Goal: Contribute content

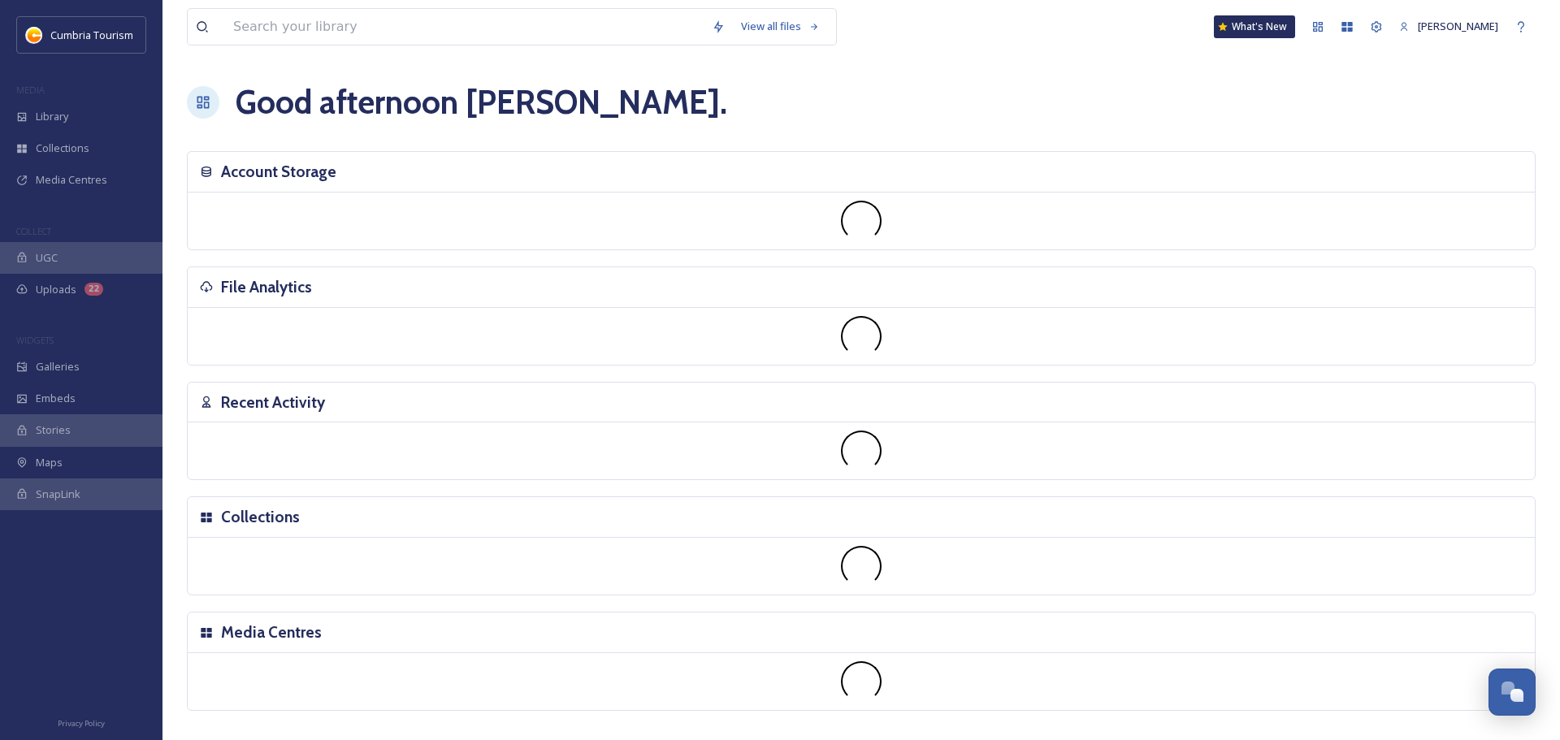
scroll to position [6380, 0]
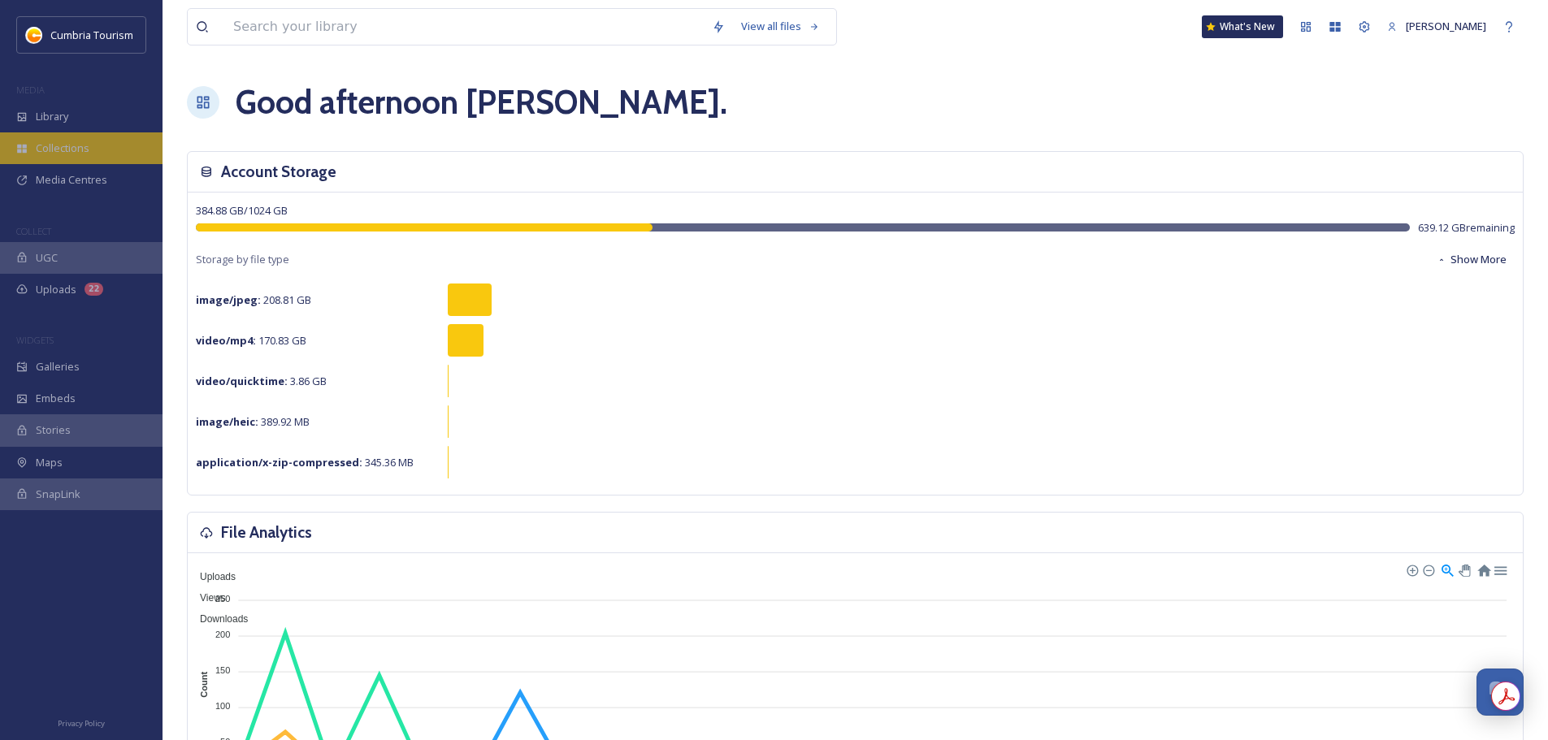
click at [19, 136] on div "Collections" at bounding box center [81, 148] width 162 height 32
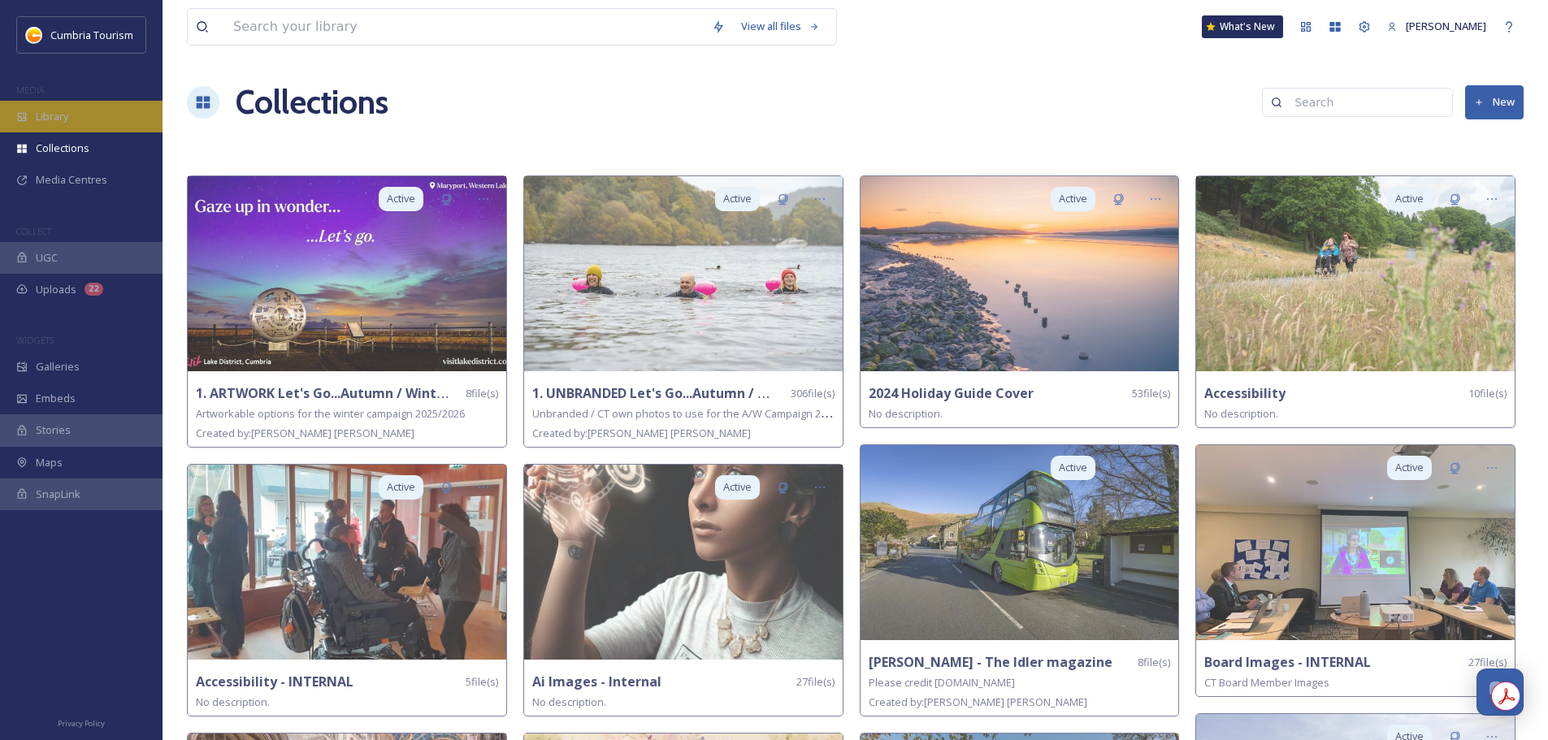
click at [88, 122] on div "Library" at bounding box center [81, 117] width 162 height 32
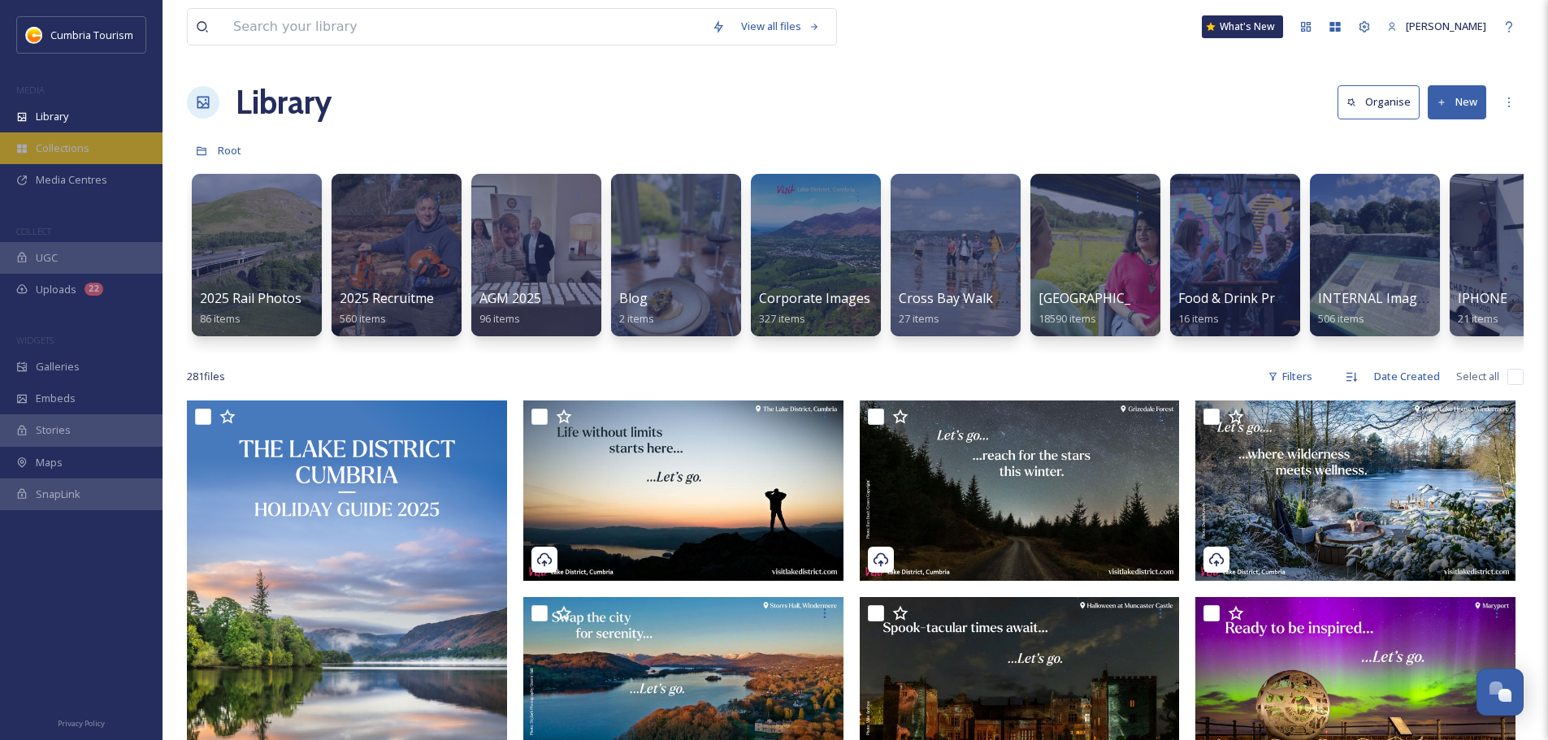
click at [76, 140] on div "Collections" at bounding box center [81, 148] width 162 height 32
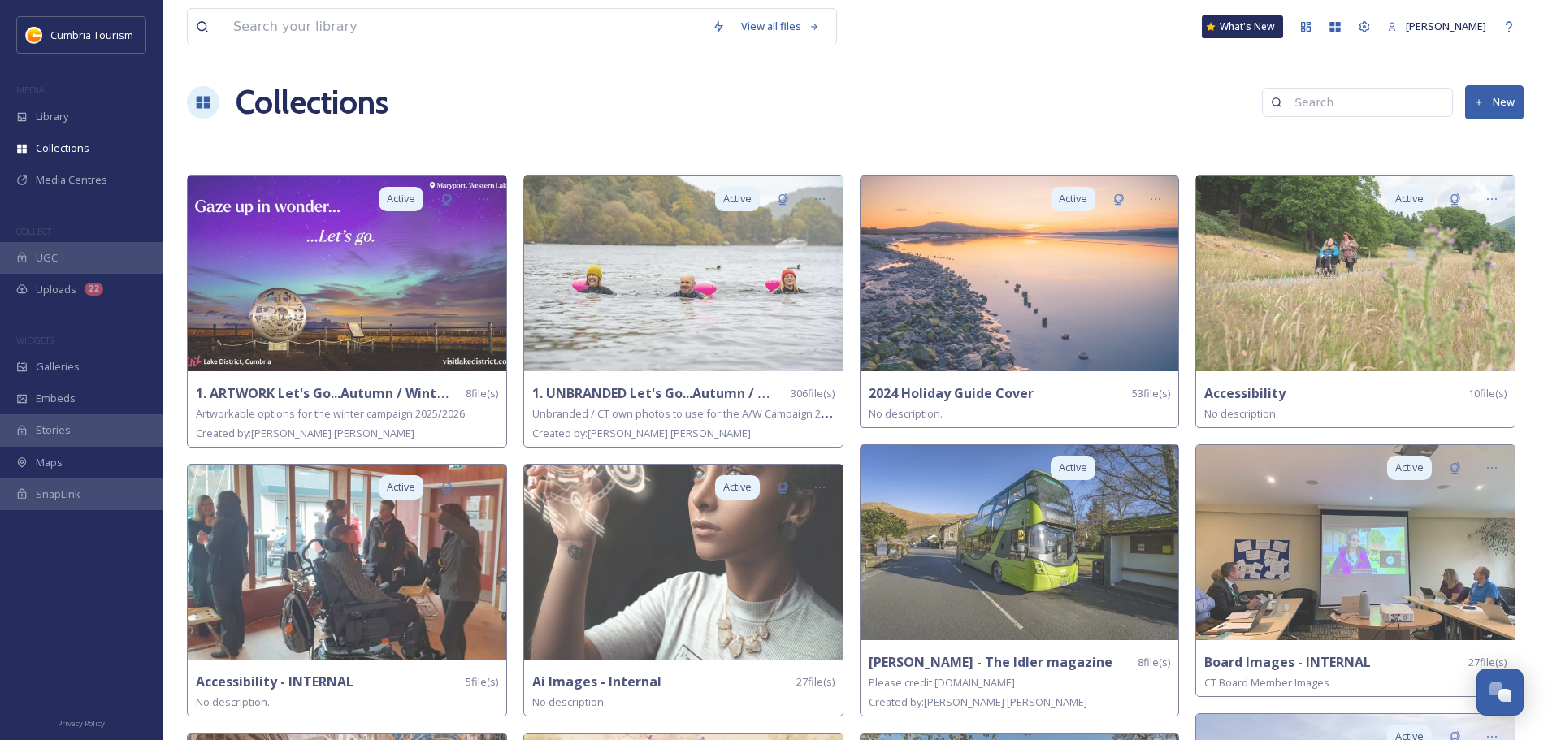
click at [1487, 102] on button "New" at bounding box center [1494, 101] width 58 height 33
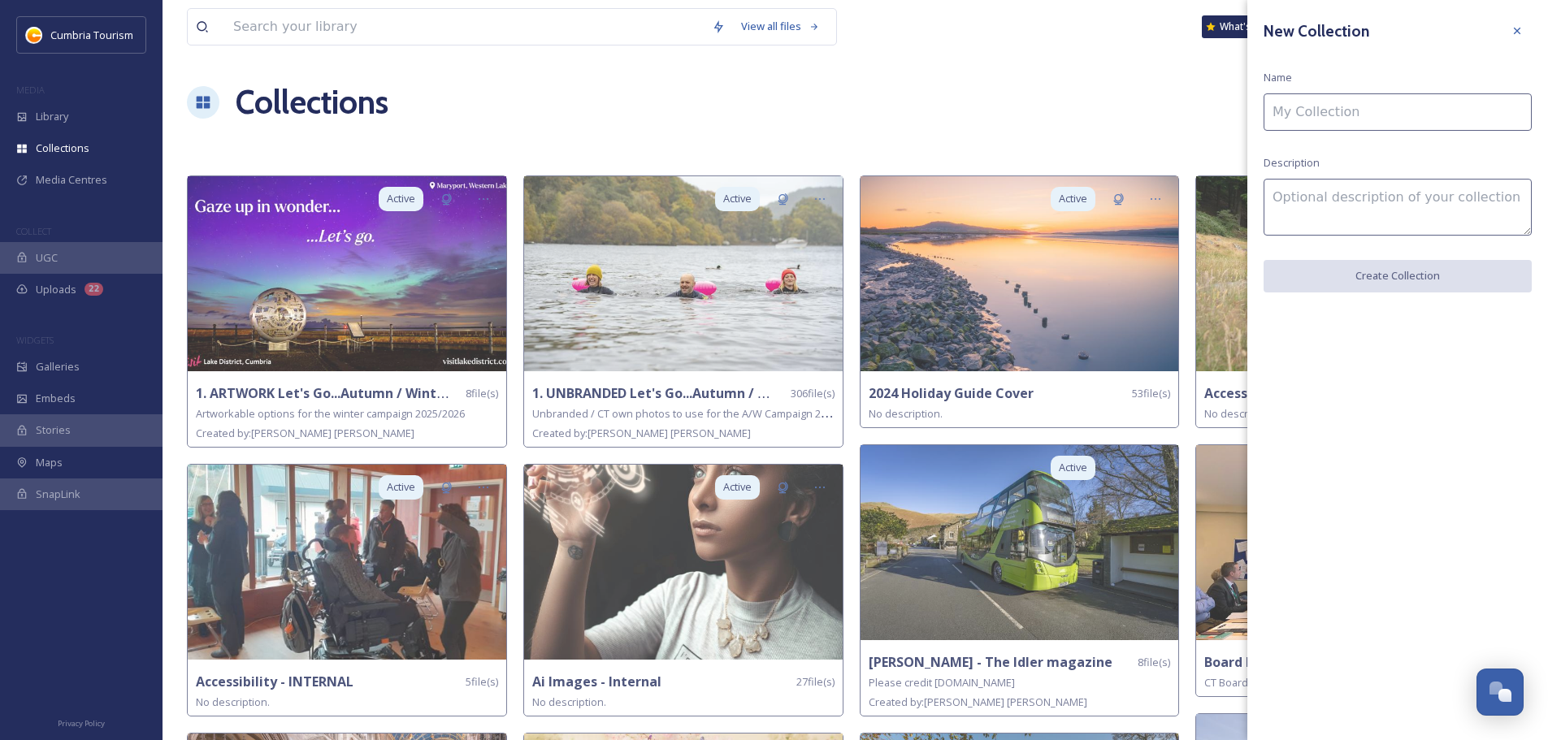
click at [1433, 119] on input at bounding box center [1397, 111] width 268 height 37
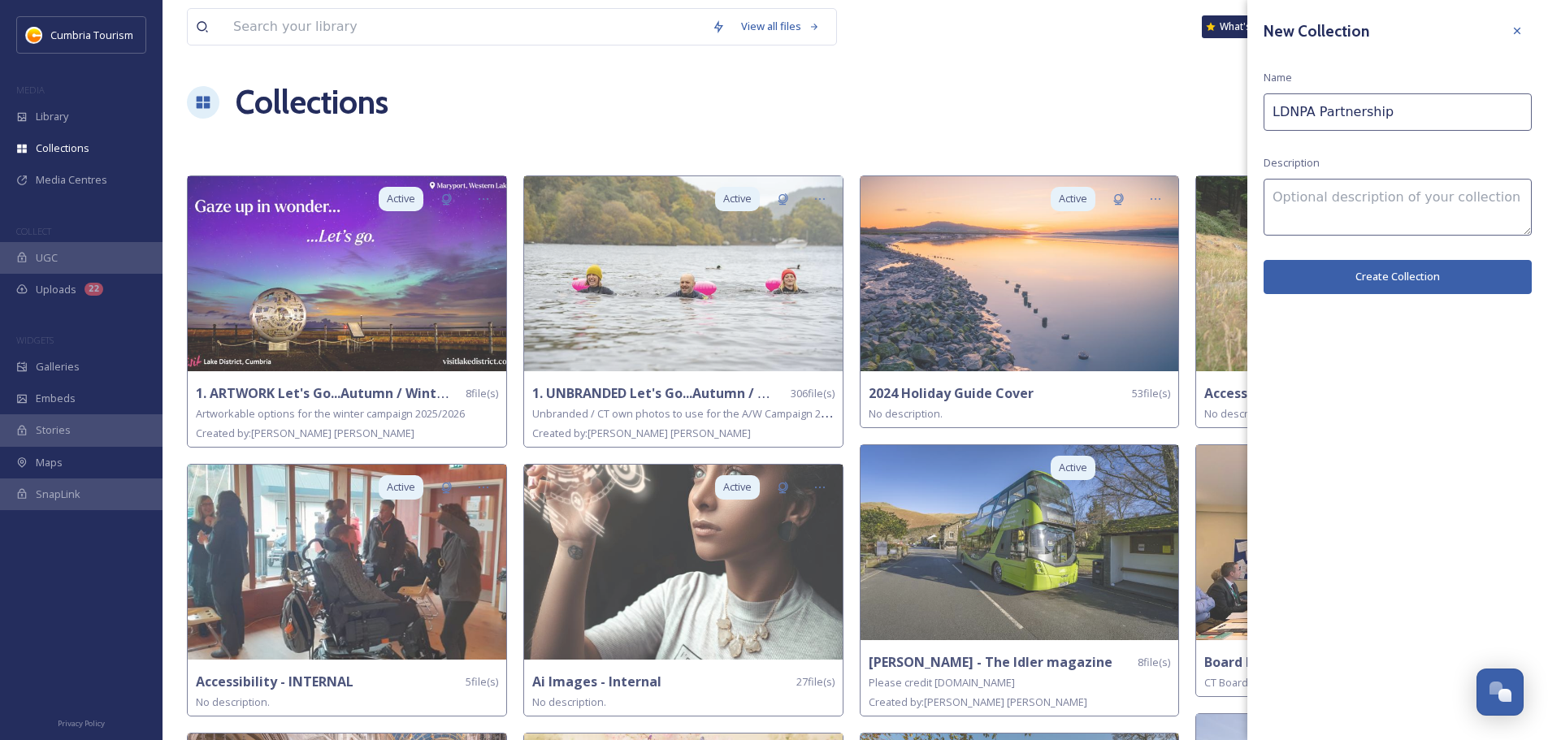
type input "LDNPA Partnership"
type textarea "Please"
click at [1433, 219] on textarea at bounding box center [1397, 207] width 268 height 57
click at [1441, 183] on textarea at bounding box center [1397, 207] width 268 height 57
click at [1457, 161] on div "New Collection Name LDNPA Partnership Description Create Collection" at bounding box center [1397, 155] width 301 height 310
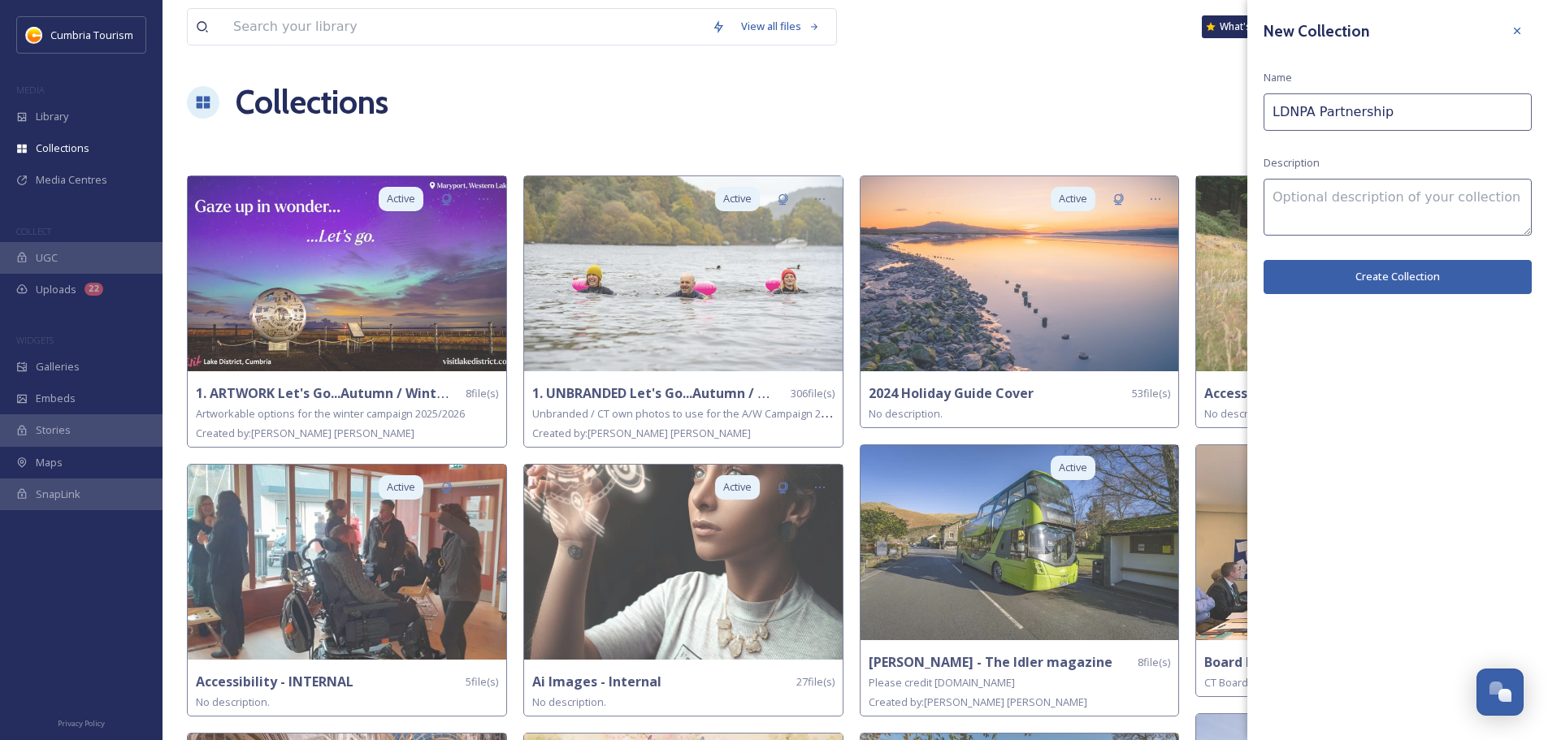
click at [1438, 271] on button "Create Collection" at bounding box center [1397, 276] width 268 height 33
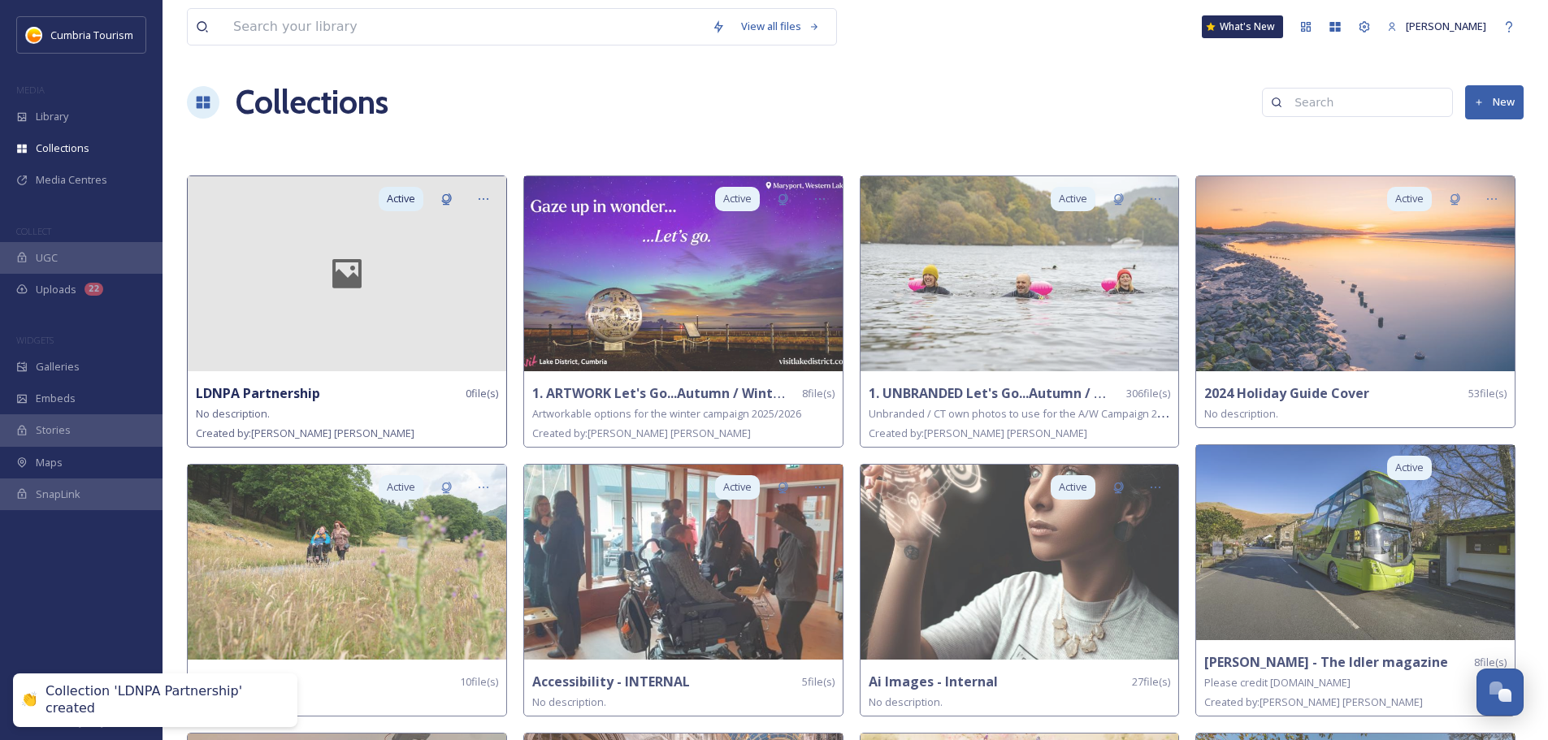
click at [417, 351] on div at bounding box center [347, 273] width 318 height 195
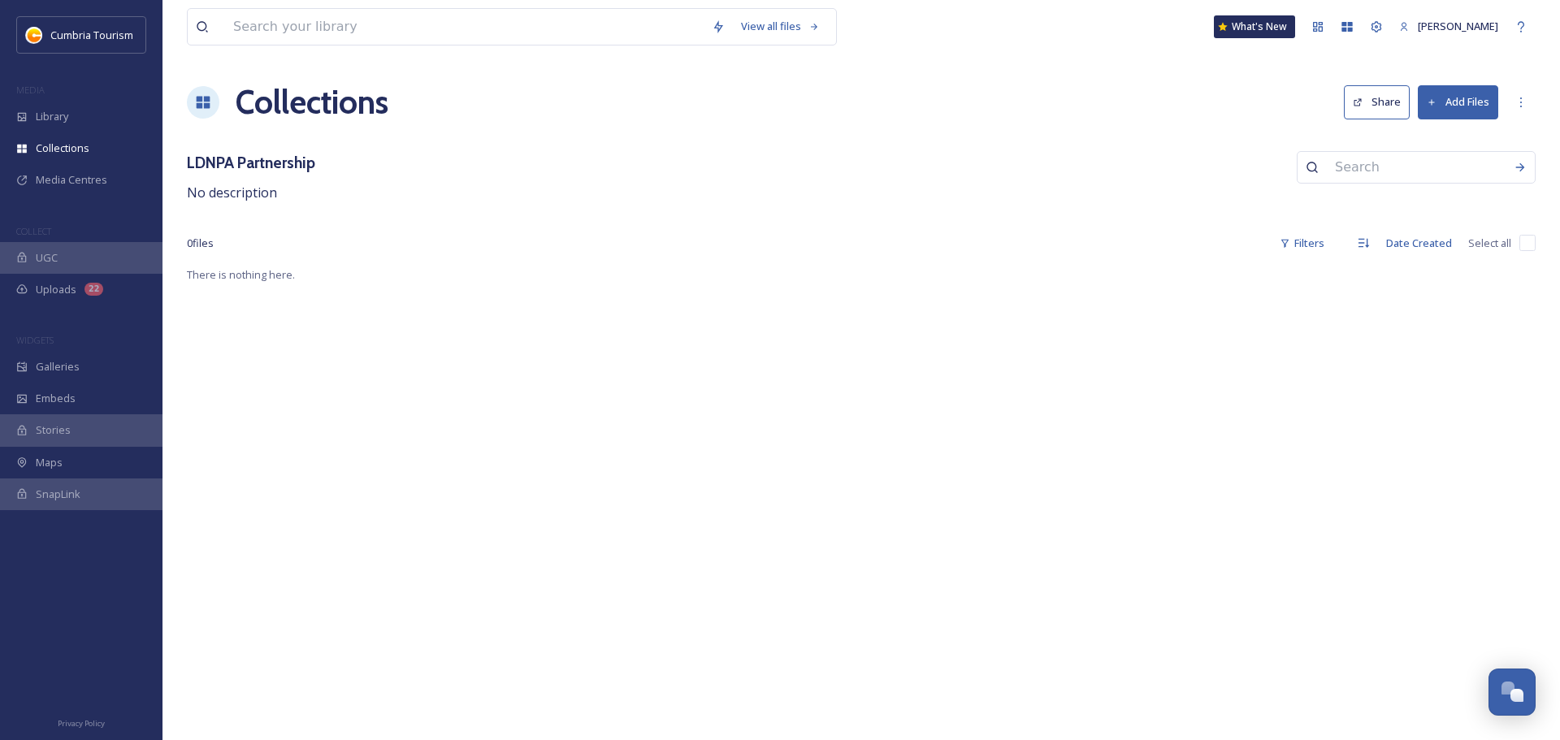
click at [1455, 106] on button "Add Files" at bounding box center [1458, 101] width 80 height 33
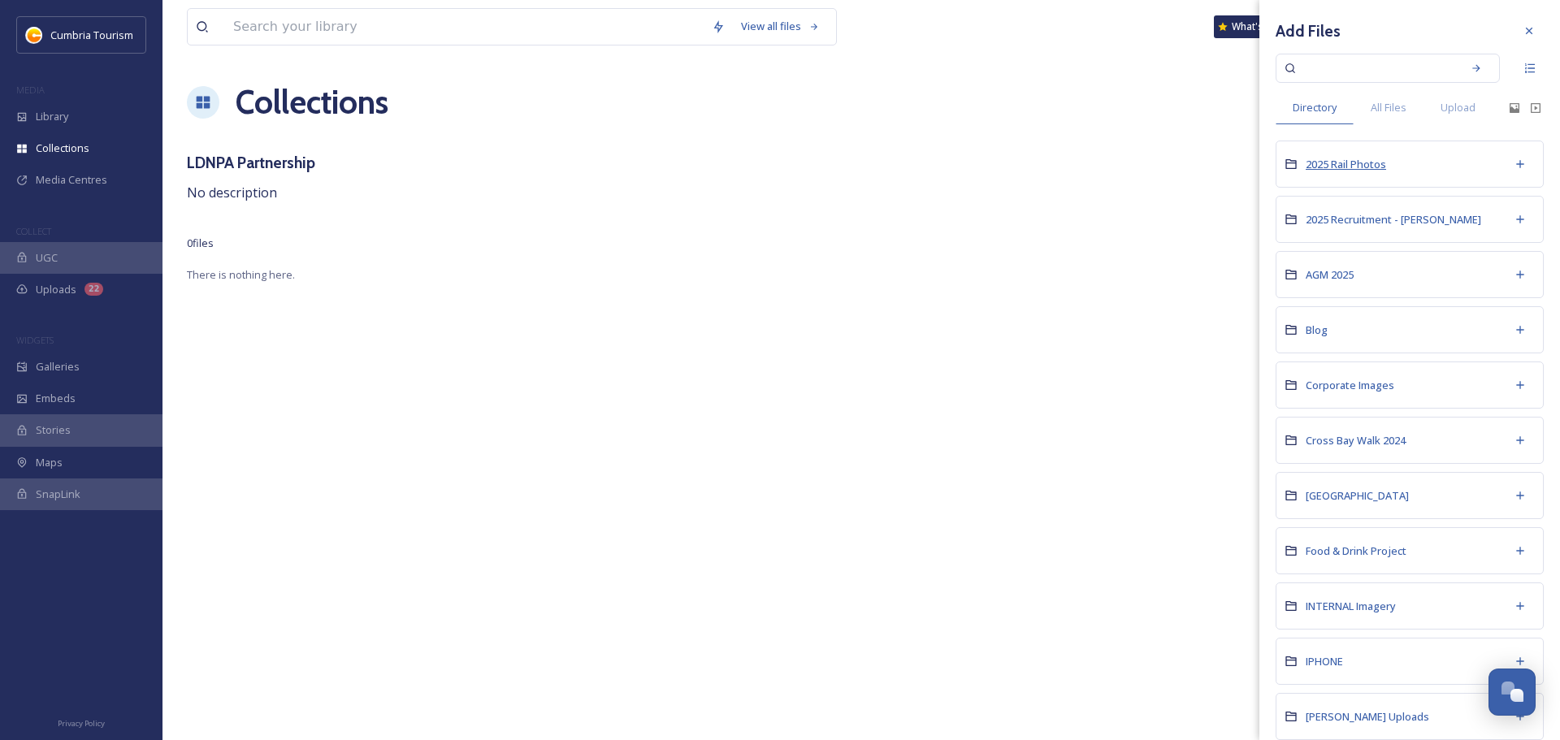
click at [1322, 158] on span "2025 Rail Photos" at bounding box center [1346, 164] width 80 height 15
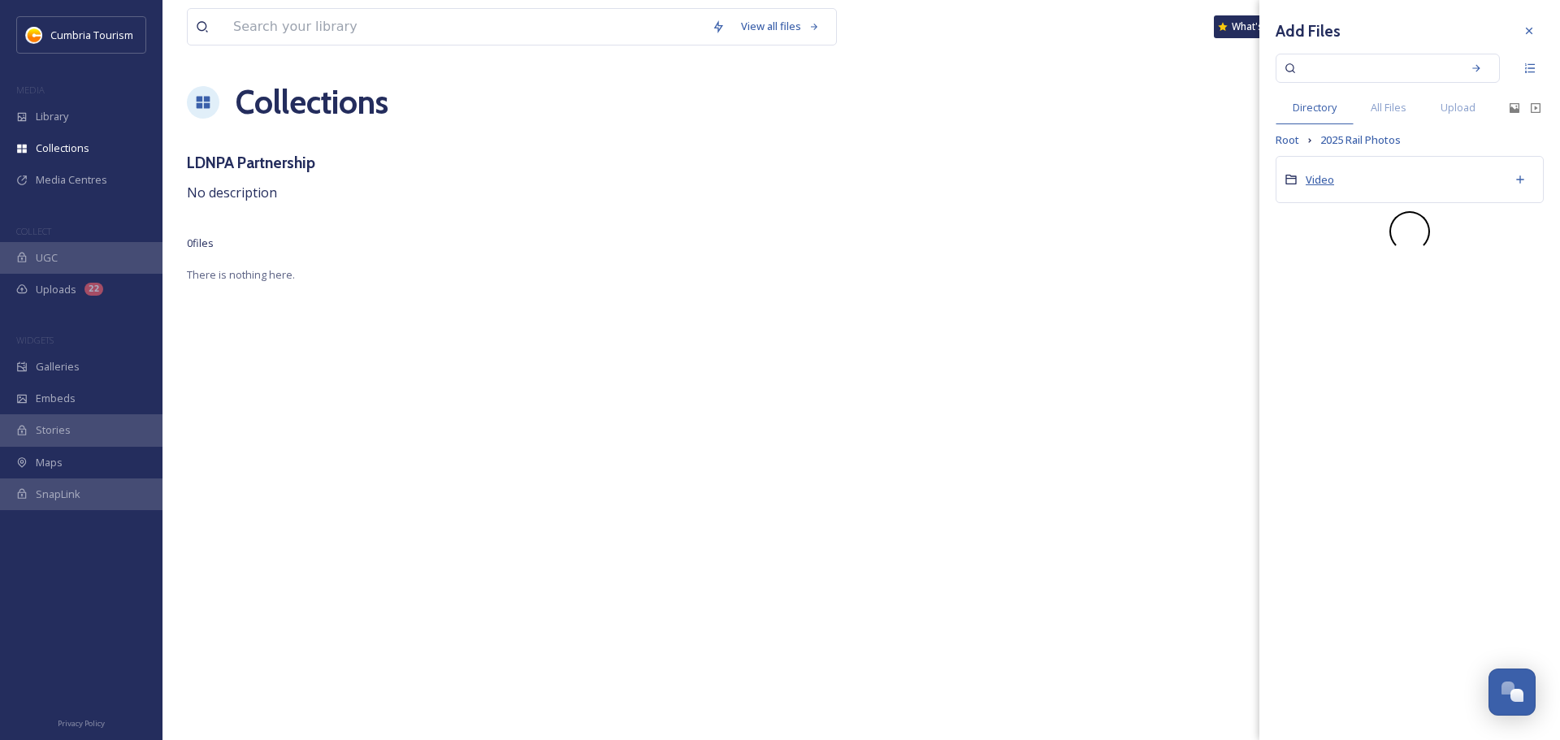
click at [1323, 177] on span "Video" at bounding box center [1320, 179] width 28 height 15
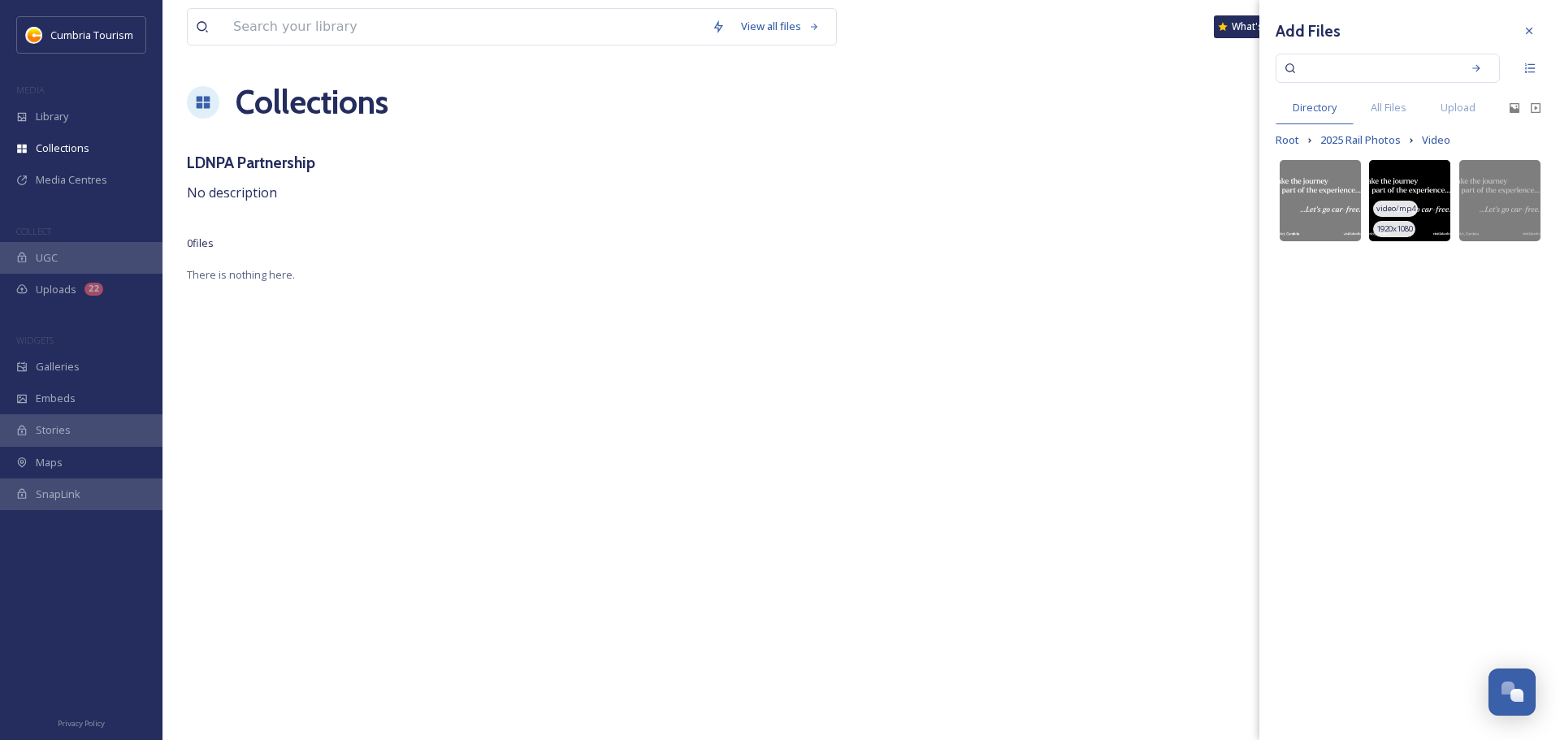
click at [1400, 187] on img at bounding box center [1409, 200] width 81 height 81
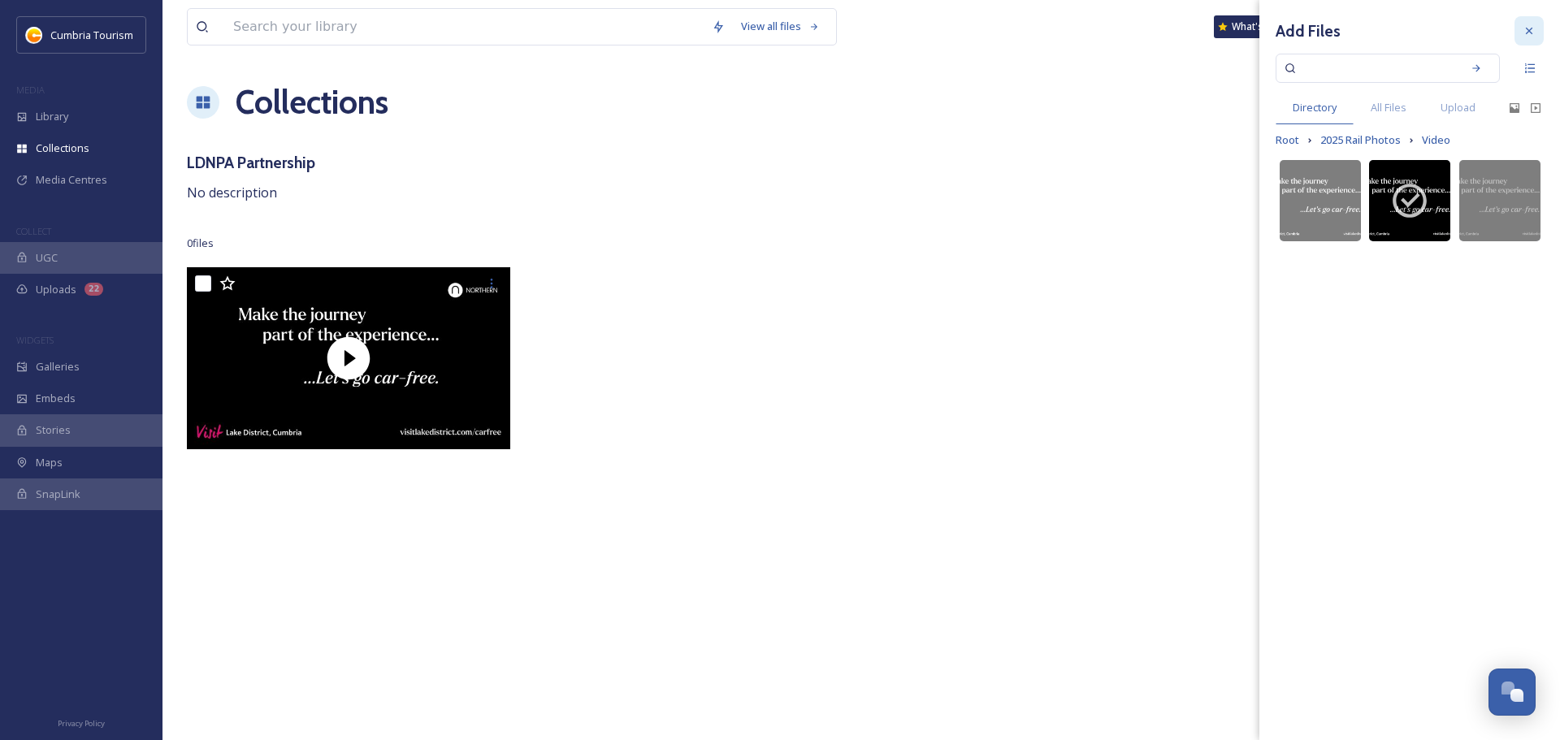
click at [1537, 34] on div at bounding box center [1528, 30] width 29 height 29
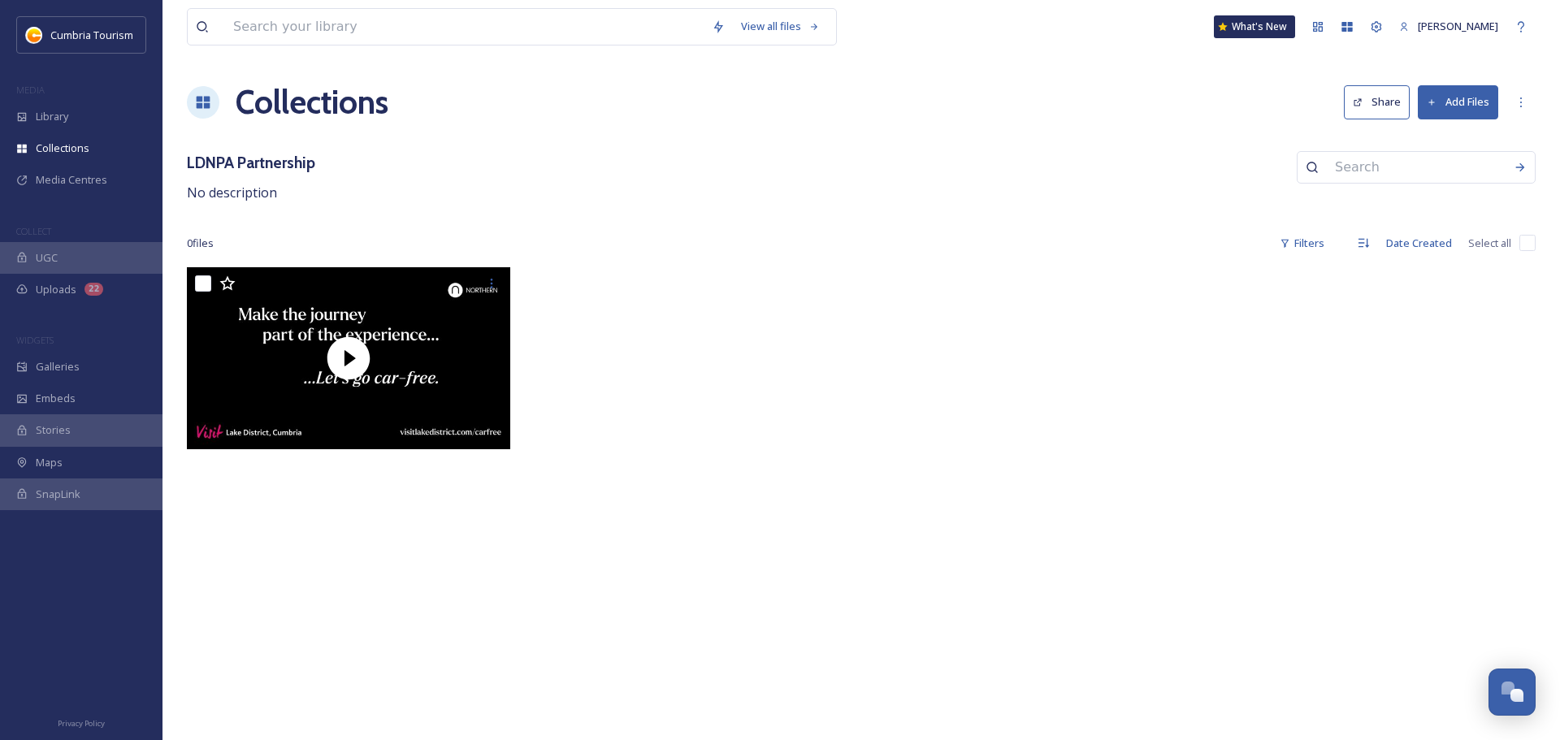
click at [1399, 108] on button "Share" at bounding box center [1377, 101] width 66 height 33
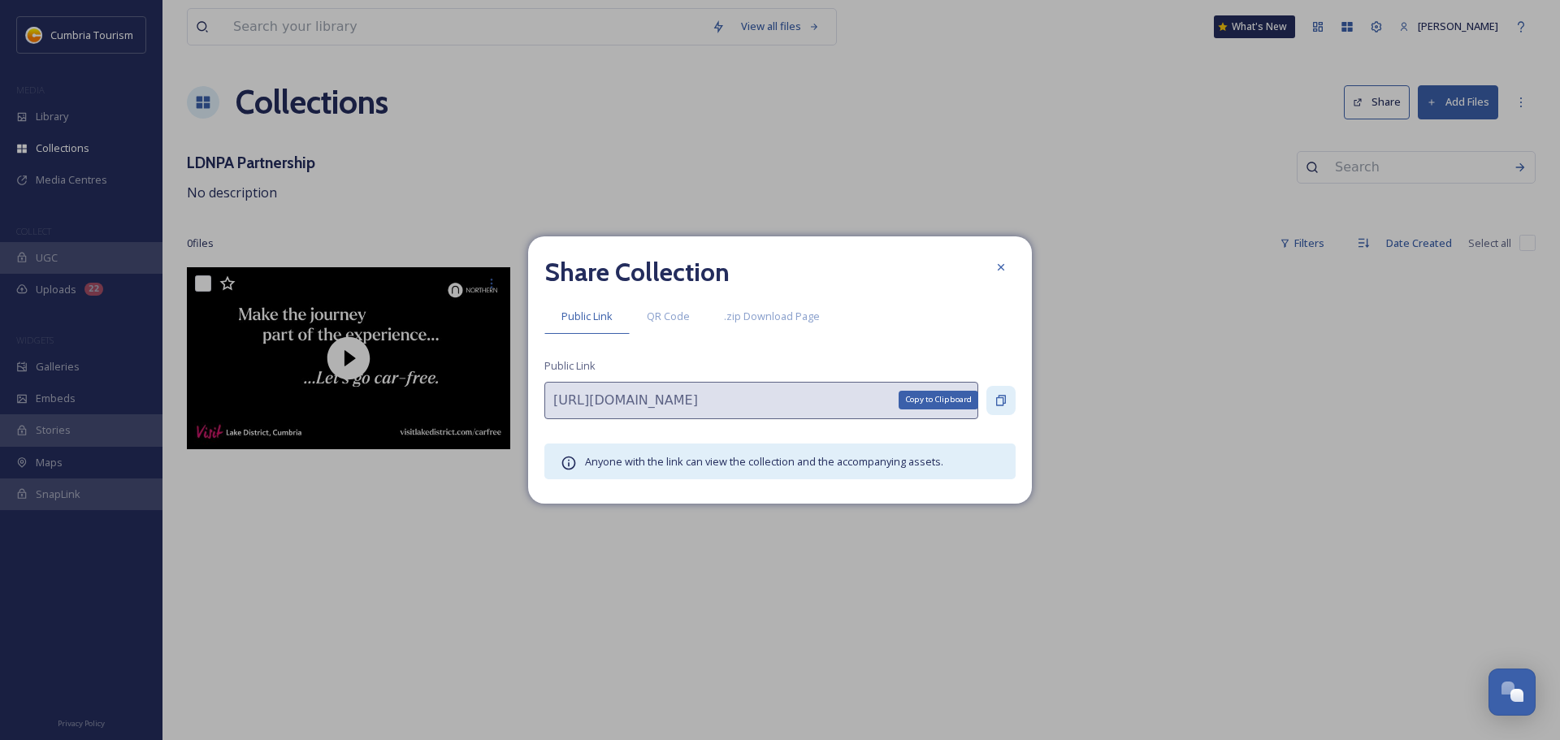
click at [999, 399] on icon at bounding box center [1000, 400] width 13 height 13
click at [1000, 264] on icon at bounding box center [1000, 267] width 13 height 13
